Goal: Transaction & Acquisition: Book appointment/travel/reservation

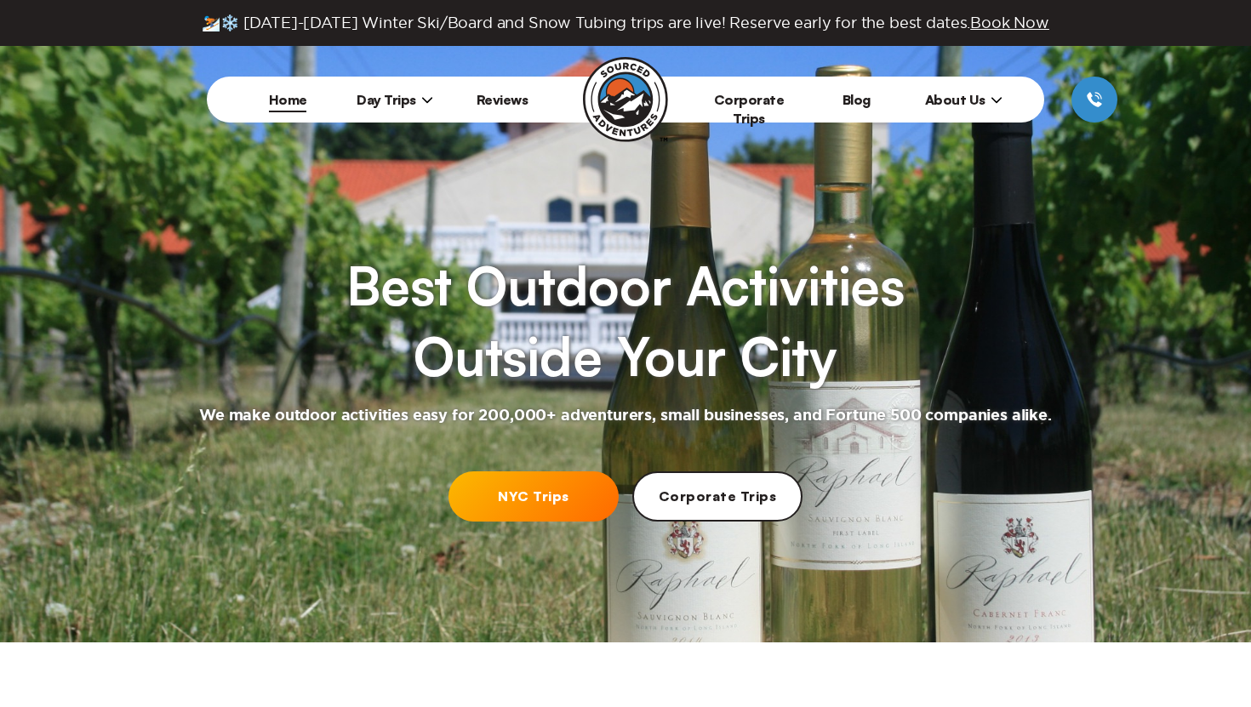
click at [422, 102] on icon at bounding box center [427, 100] width 12 height 12
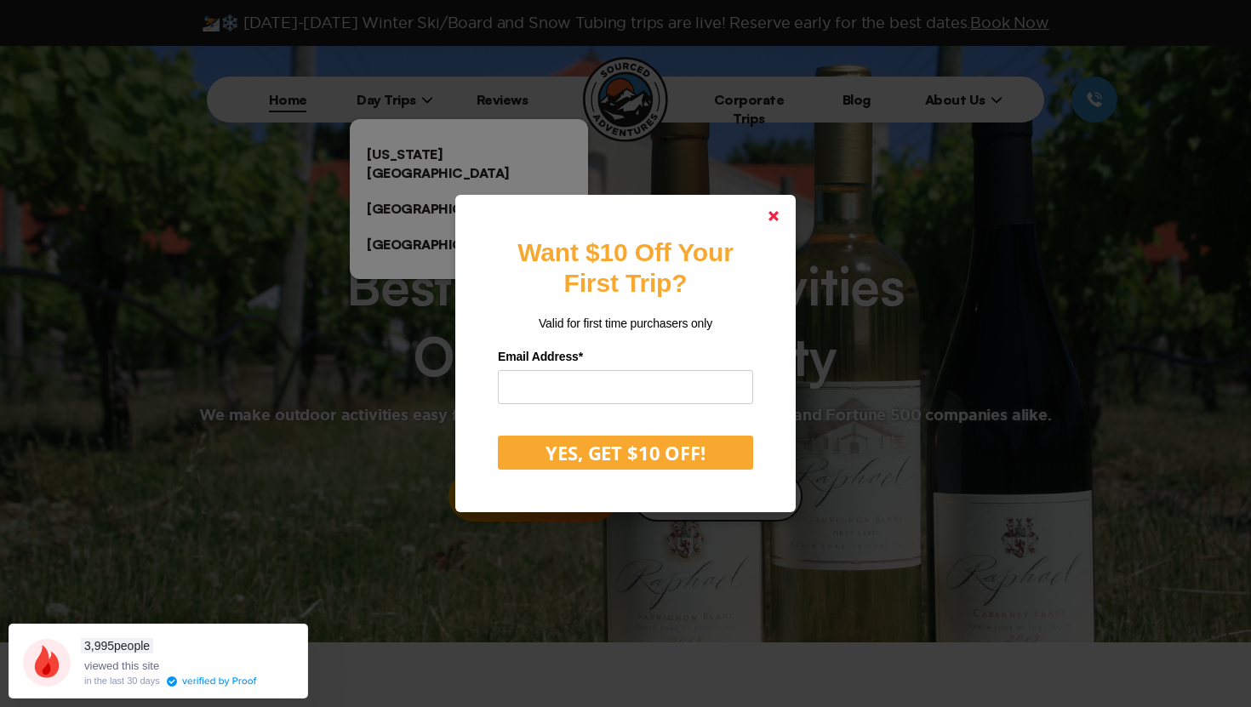
click at [768, 210] on link at bounding box center [773, 216] width 41 height 41
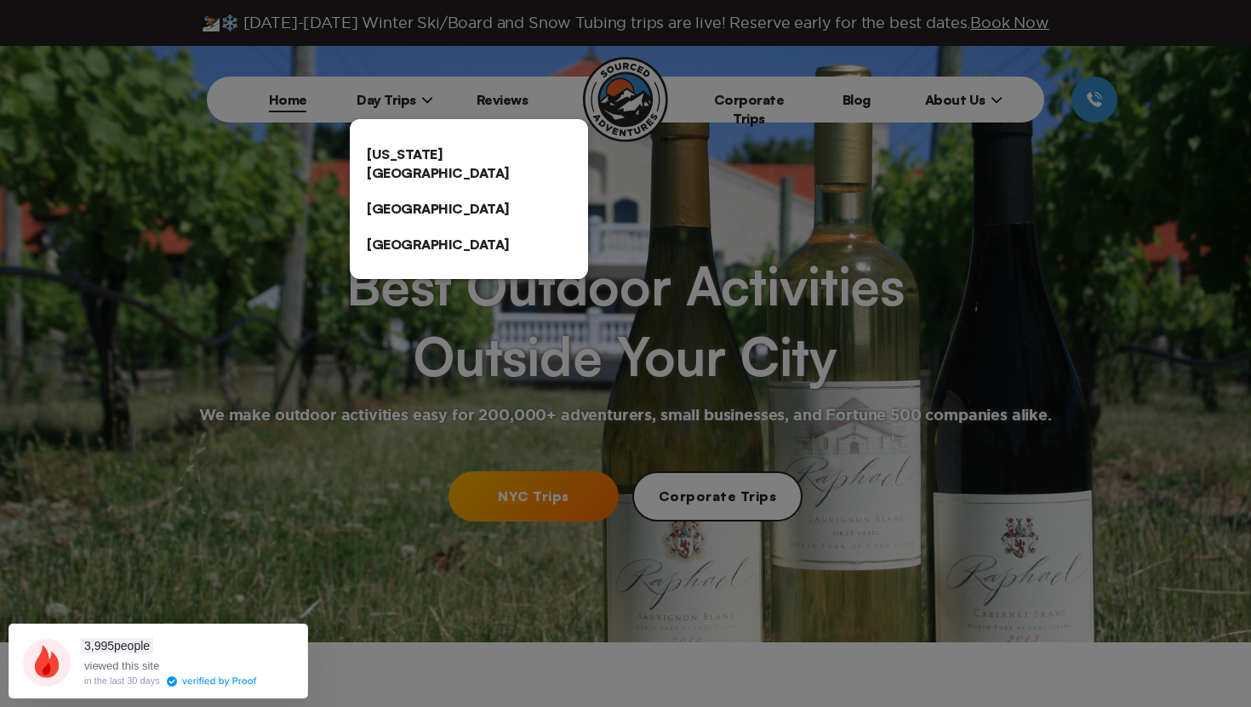
click at [443, 147] on link "[US_STATE][GEOGRAPHIC_DATA]" at bounding box center [469, 163] width 238 height 54
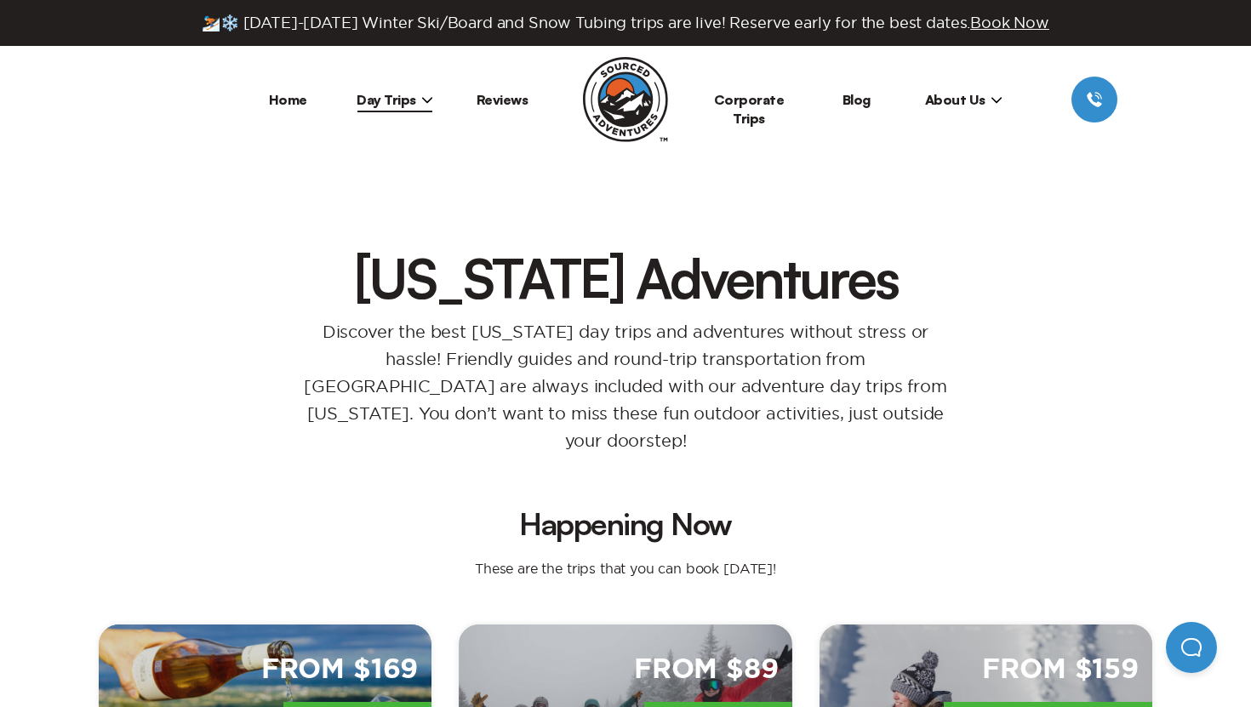
click at [422, 101] on icon at bounding box center [427, 100] width 12 height 12
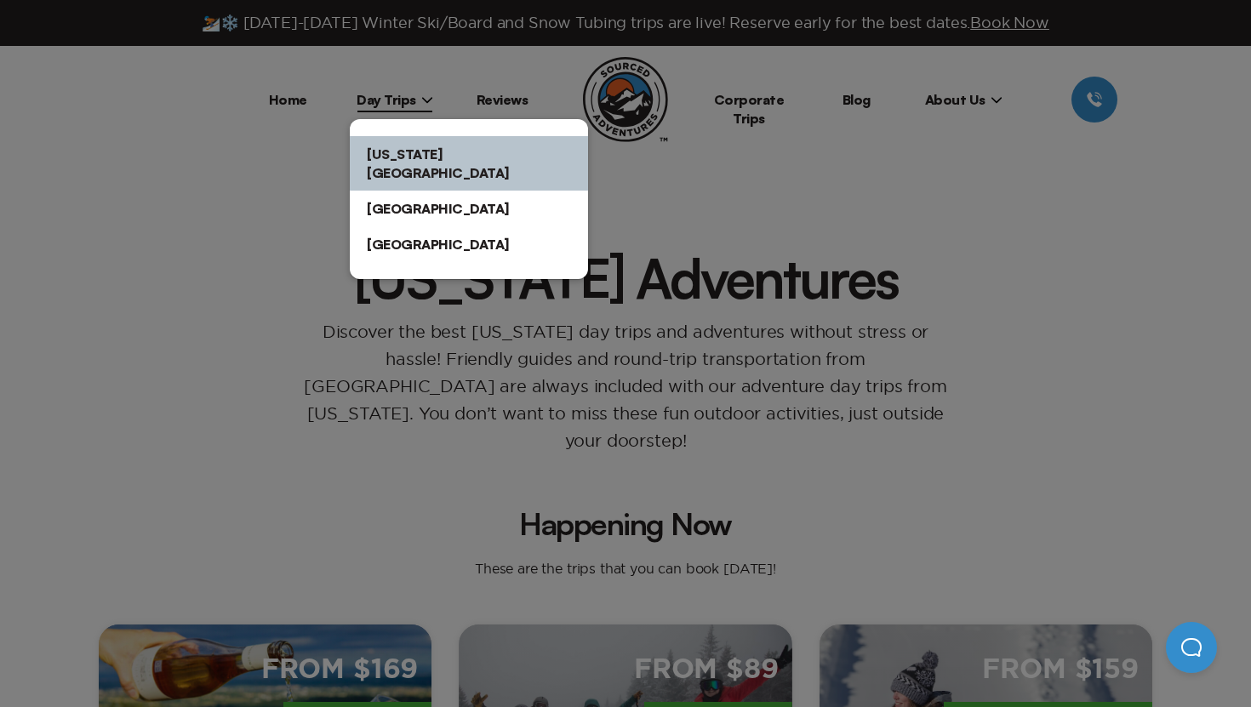
click at [422, 101] on div at bounding box center [625, 353] width 1251 height 707
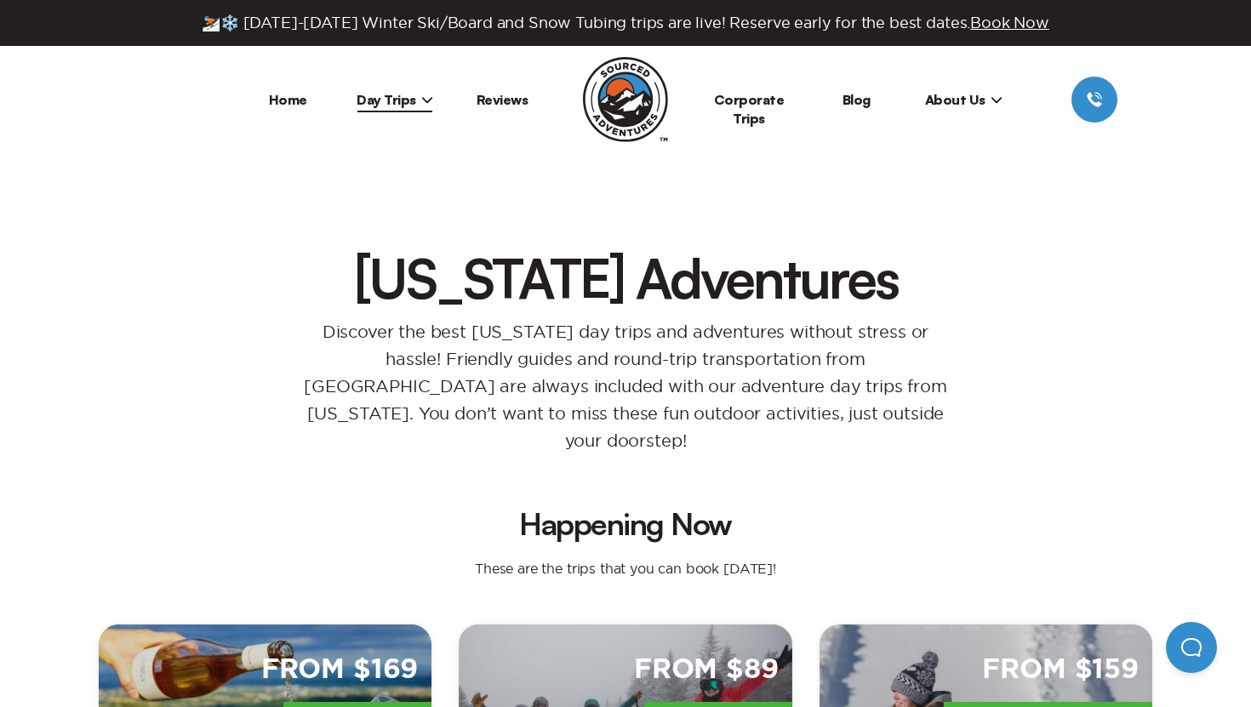
click at [988, 25] on span "Book Now" at bounding box center [1009, 22] width 79 height 16
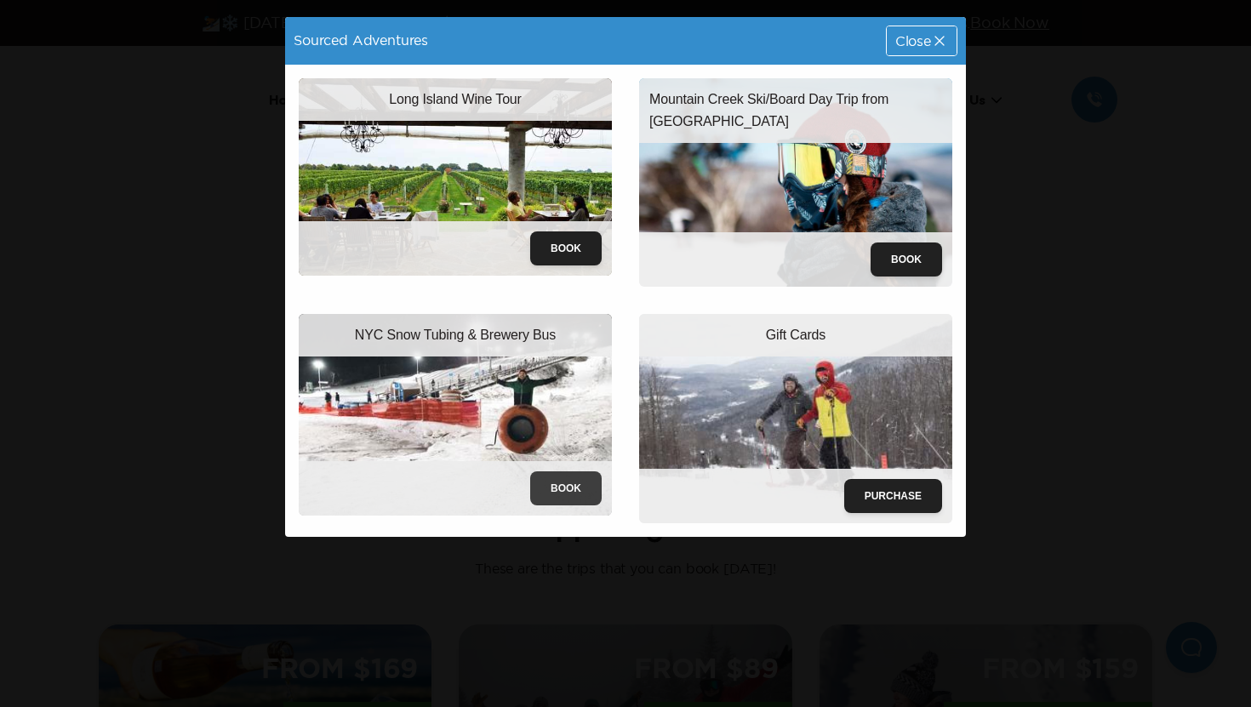
click at [562, 479] on button "Book" at bounding box center [565, 488] width 71 height 34
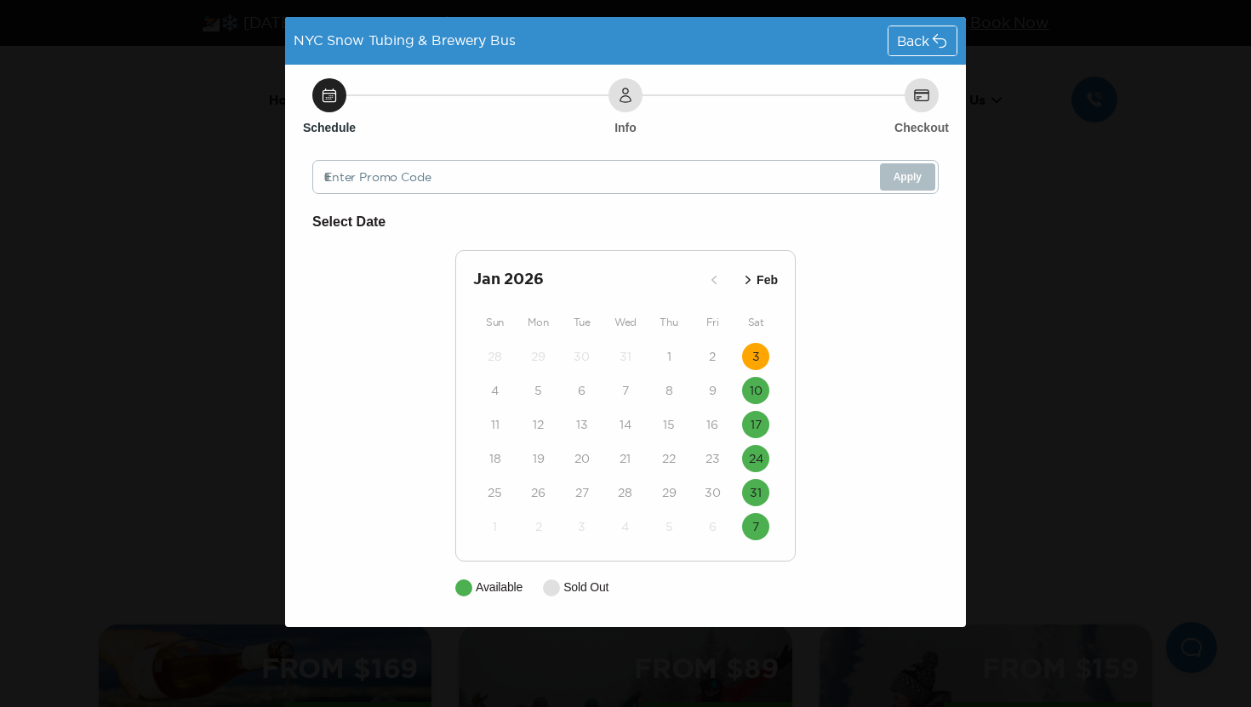
click at [752, 351] on time "3" at bounding box center [756, 356] width 8 height 17
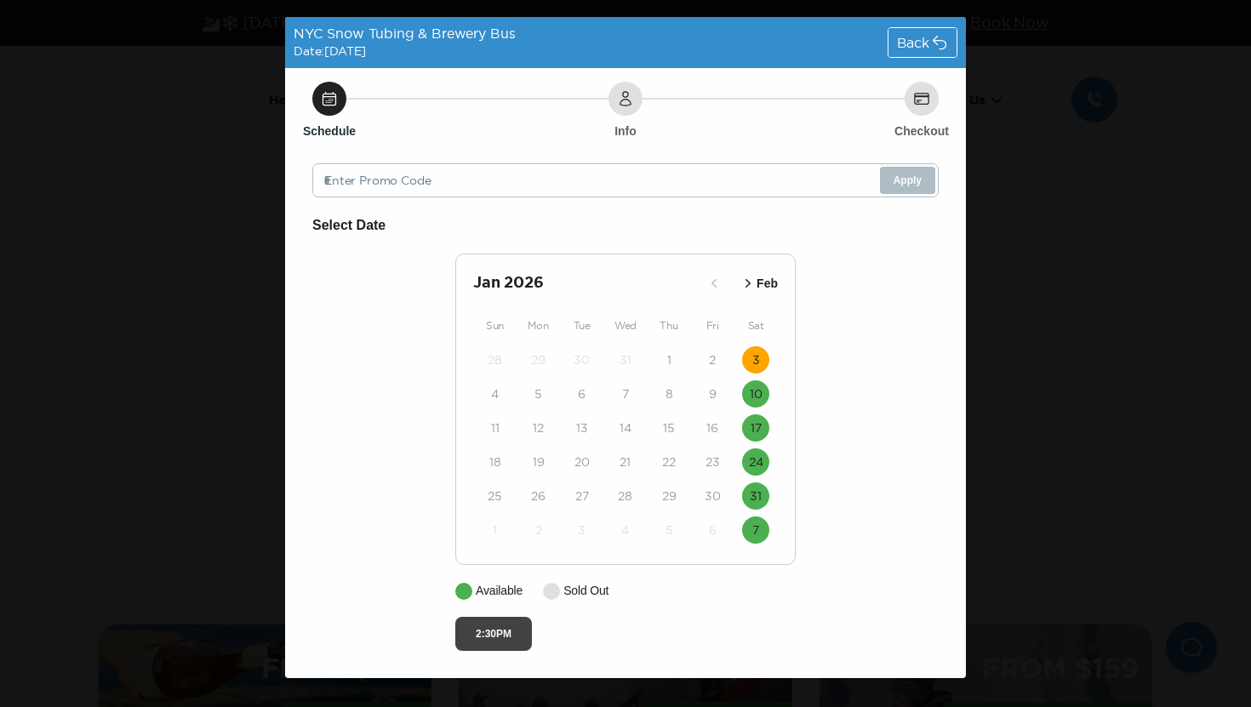
click at [516, 627] on button "2:30PM" at bounding box center [493, 634] width 77 height 34
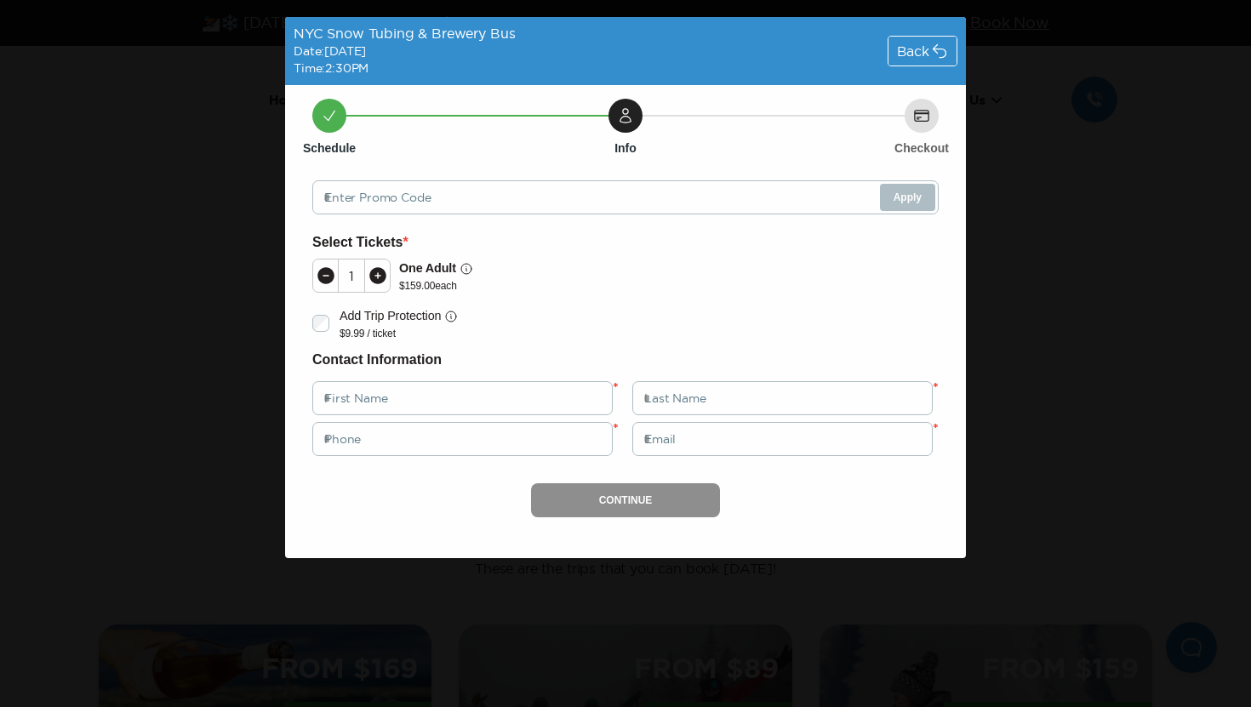
click at [932, 46] on icon at bounding box center [939, 51] width 17 height 17
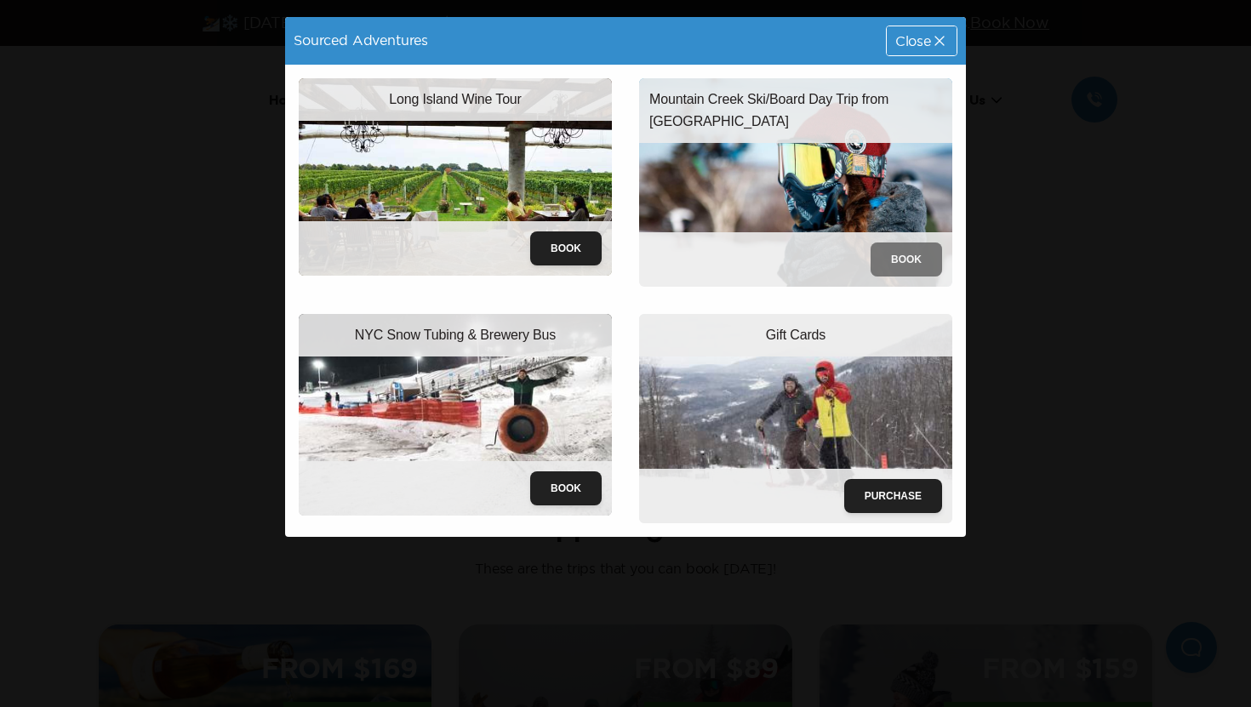
click at [898, 243] on button "Book" at bounding box center [905, 259] width 71 height 34
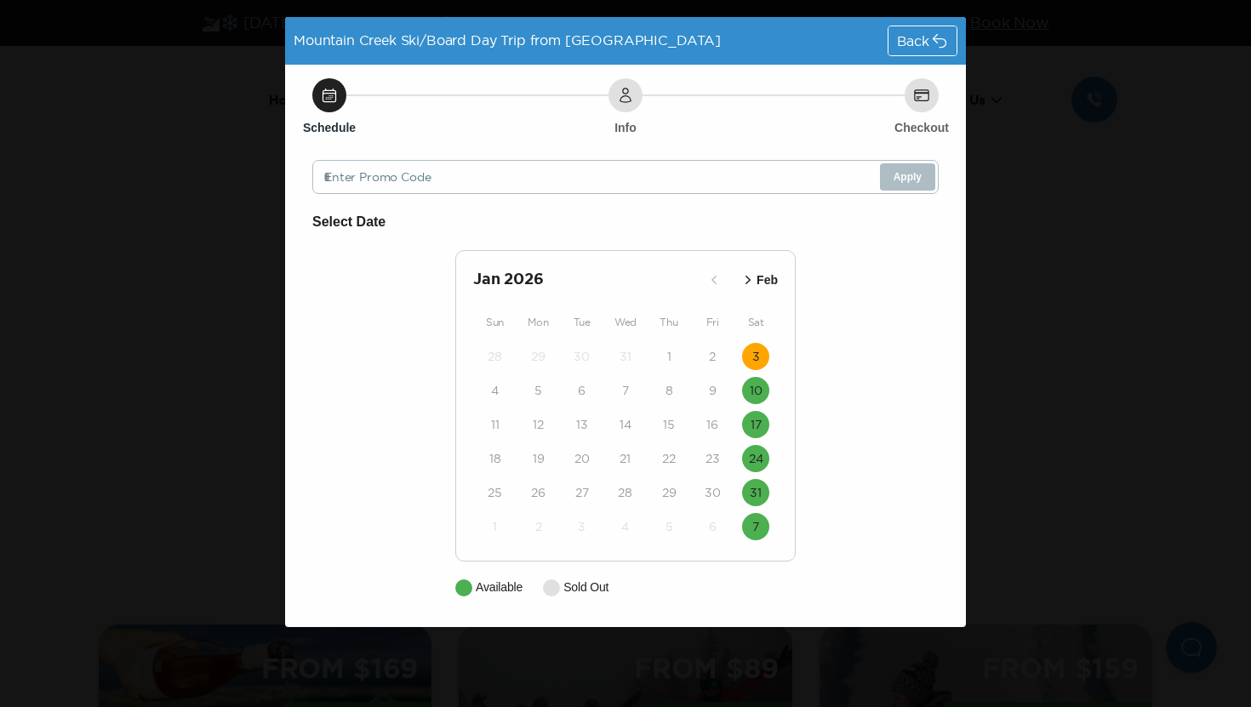
click at [756, 354] on time "3" at bounding box center [756, 356] width 8 height 17
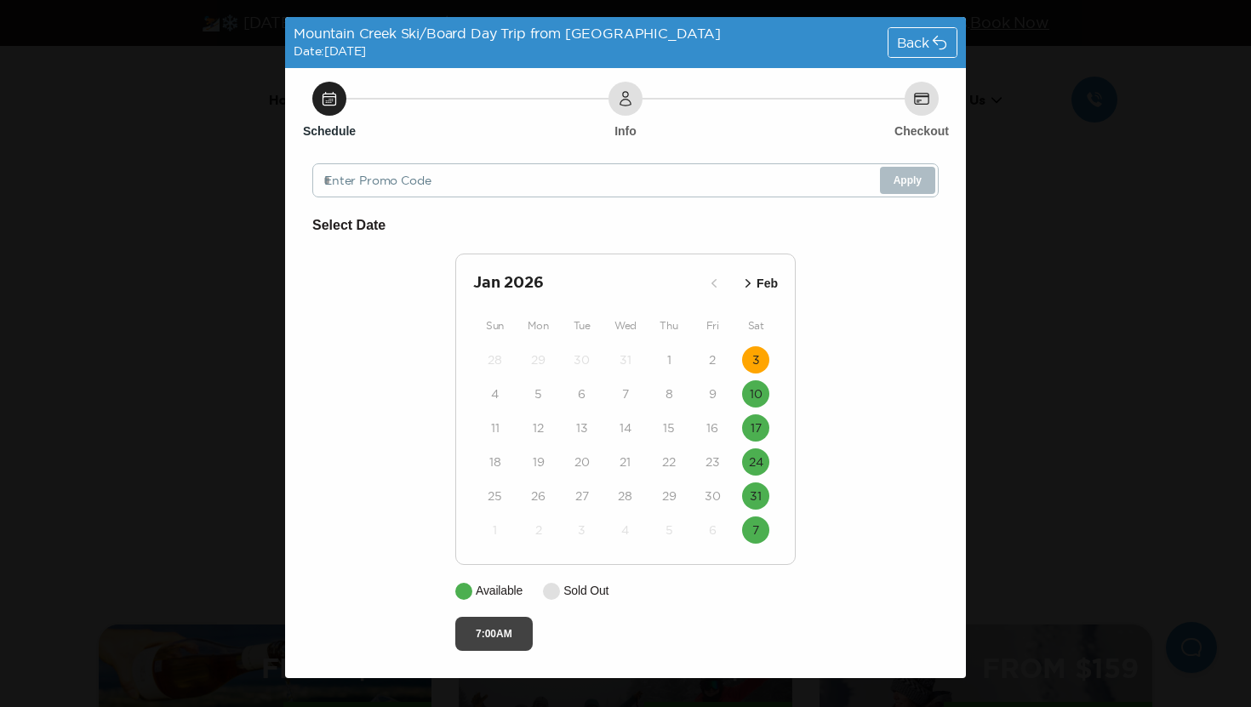
click at [518, 629] on button "7:00AM" at bounding box center [493, 634] width 77 height 34
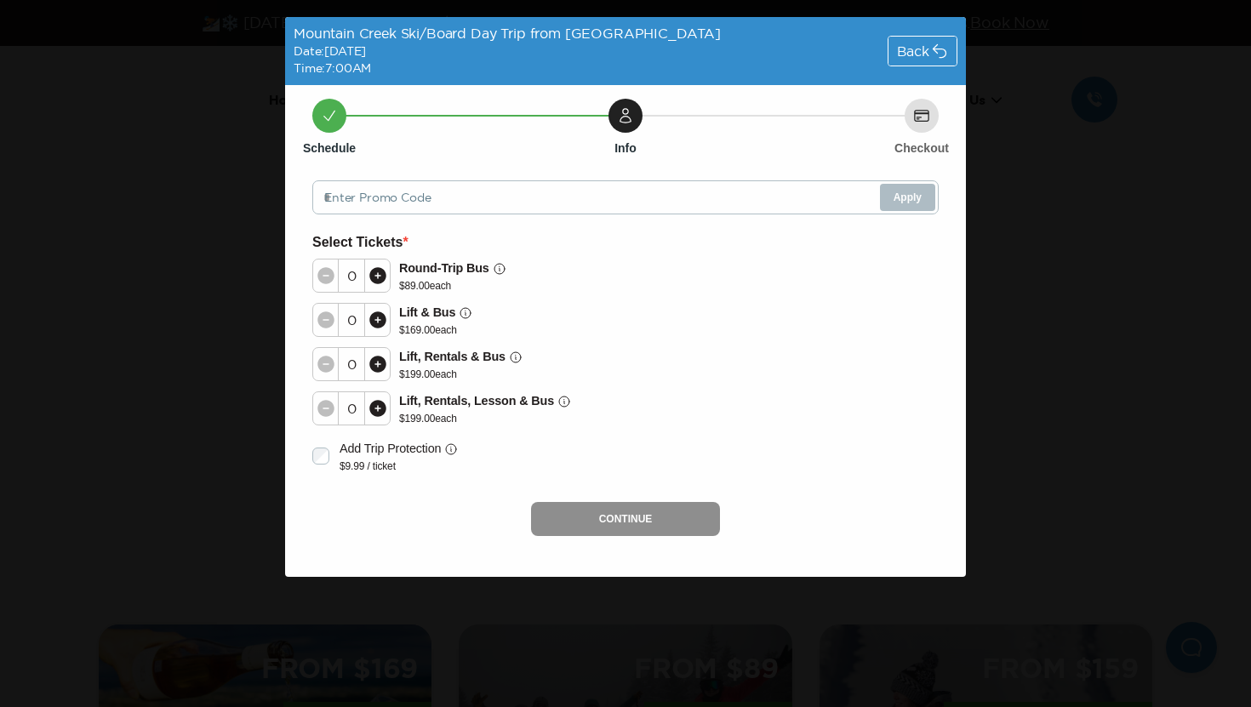
click at [898, 41] on div "Back" at bounding box center [922, 51] width 68 height 29
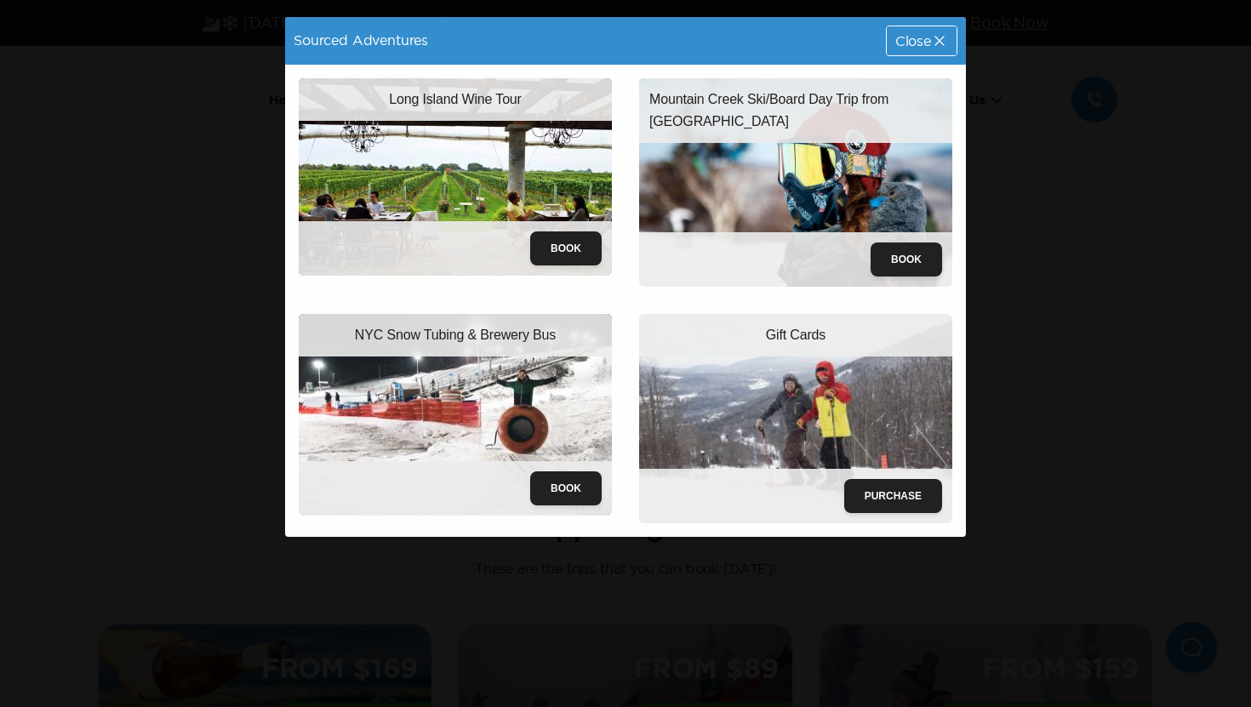
click at [898, 41] on span "Close" at bounding box center [913, 41] width 36 height 14
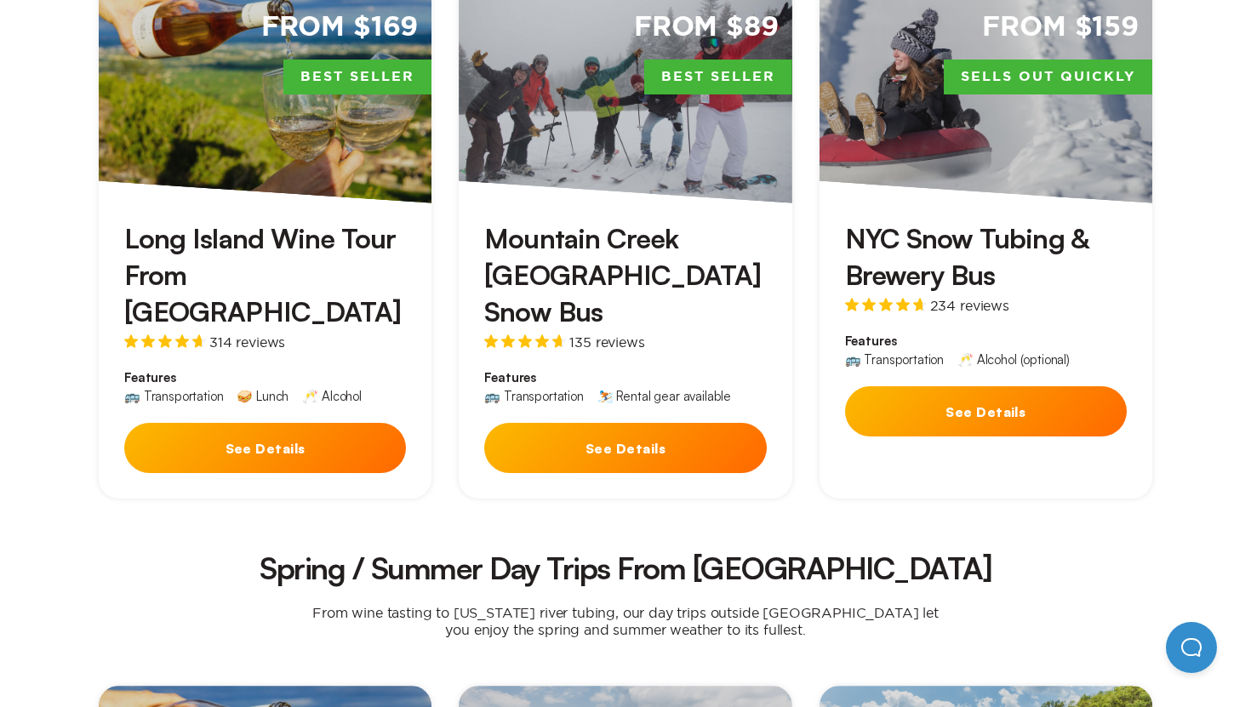
scroll to position [646, 0]
